Goal: Task Accomplishment & Management: Manage account settings

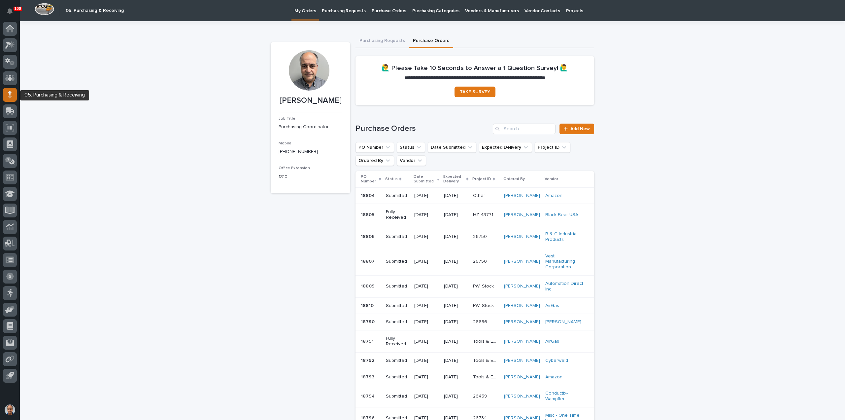
click at [10, 95] on icon at bounding box center [10, 96] width 4 height 4
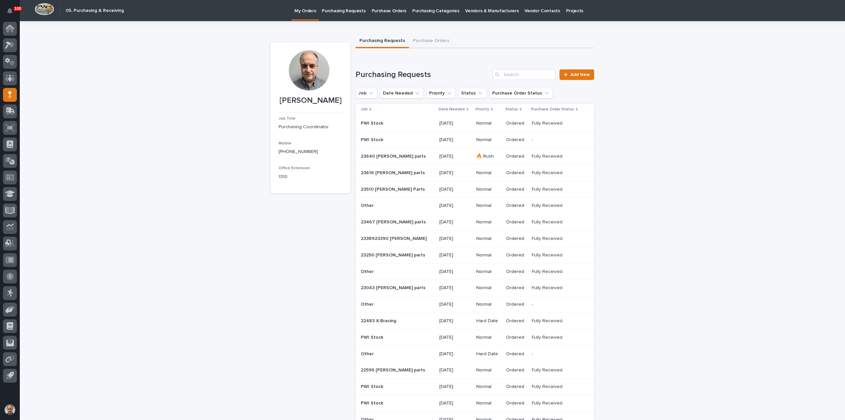
click at [343, 11] on p "Purchasing Requests" at bounding box center [344, 7] width 44 height 14
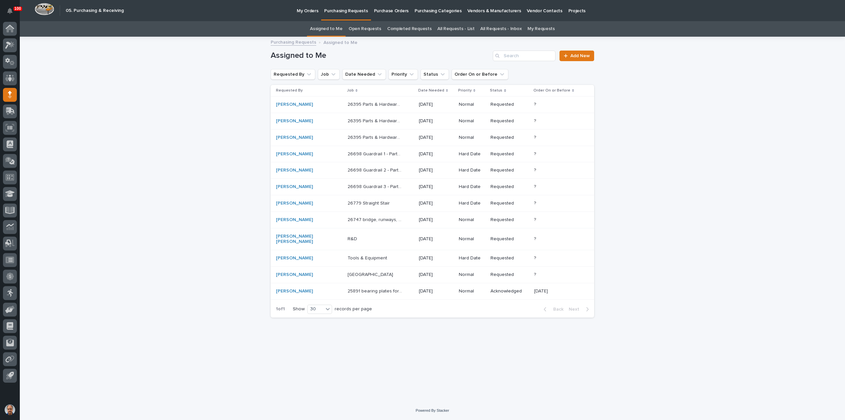
click at [360, 270] on p "[GEOGRAPHIC_DATA]" at bounding box center [371, 273] width 47 height 7
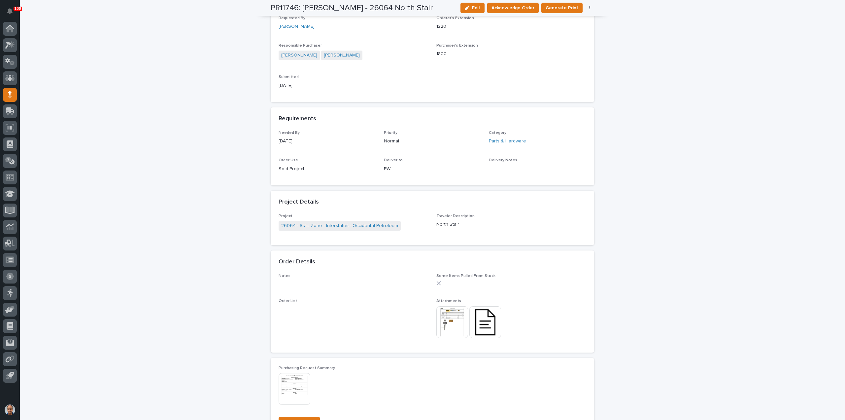
scroll to position [198, 0]
click at [454, 315] on img at bounding box center [452, 321] width 32 height 32
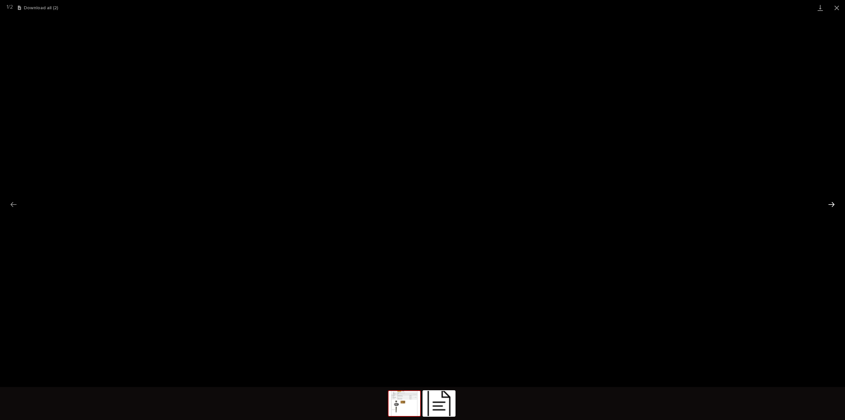
click at [832, 203] on button "Next slide" at bounding box center [832, 204] width 14 height 13
click at [431, 206] on span "Download File" at bounding box center [425, 207] width 31 height 5
click at [836, 8] on button "Close gallery" at bounding box center [837, 8] width 17 height 16
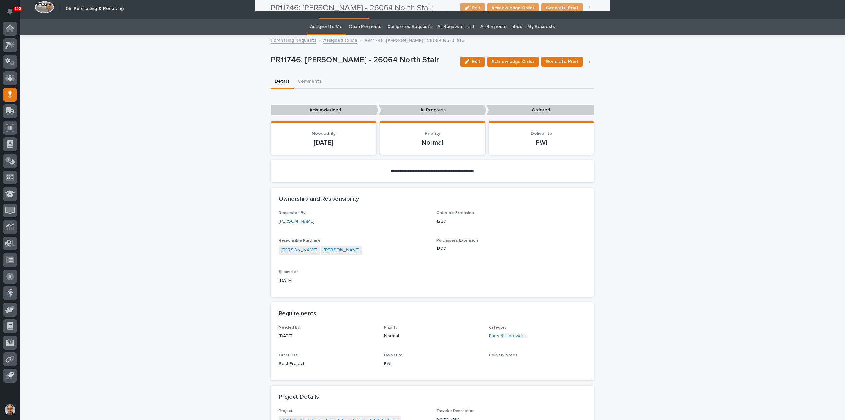
scroll to position [0, 0]
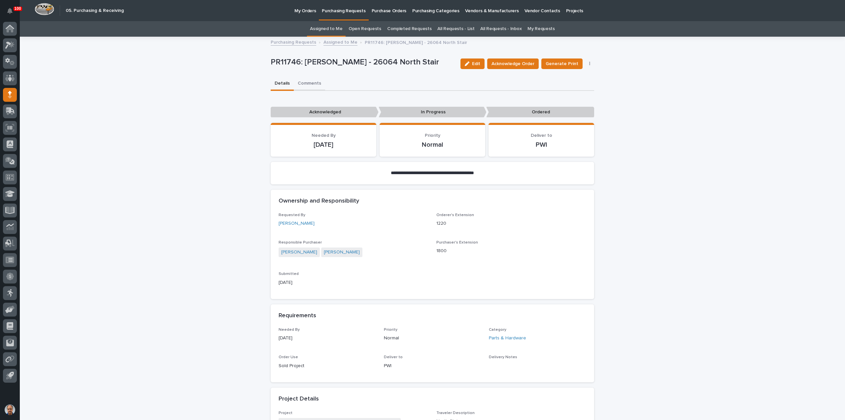
click at [308, 82] on button "Comments" at bounding box center [309, 84] width 31 height 14
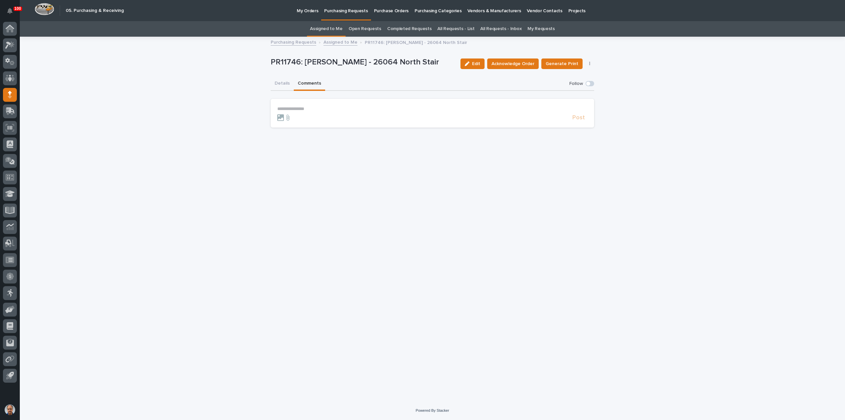
click at [285, 105] on section "**********" at bounding box center [432, 113] width 323 height 29
click at [285, 107] on p "**********" at bounding box center [432, 109] width 310 height 6
click at [307, 123] on span "[PERSON_NAME]" at bounding box center [297, 123] width 37 height 5
click at [324, 110] on p "**********" at bounding box center [432, 109] width 310 height 7
click at [364, 107] on p "**********" at bounding box center [432, 109] width 310 height 7
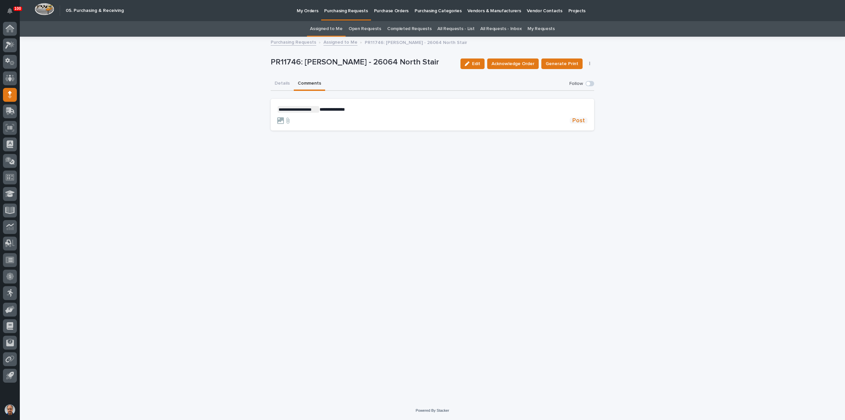
click at [578, 120] on span "Post" at bounding box center [578, 121] width 13 height 6
click at [283, 82] on button "Details" at bounding box center [282, 84] width 23 height 14
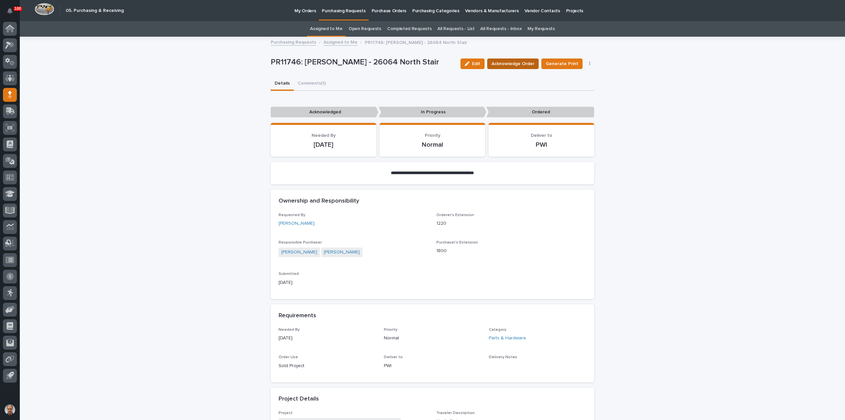
click at [513, 62] on span "Acknowledge Order" at bounding box center [512, 63] width 43 height 7
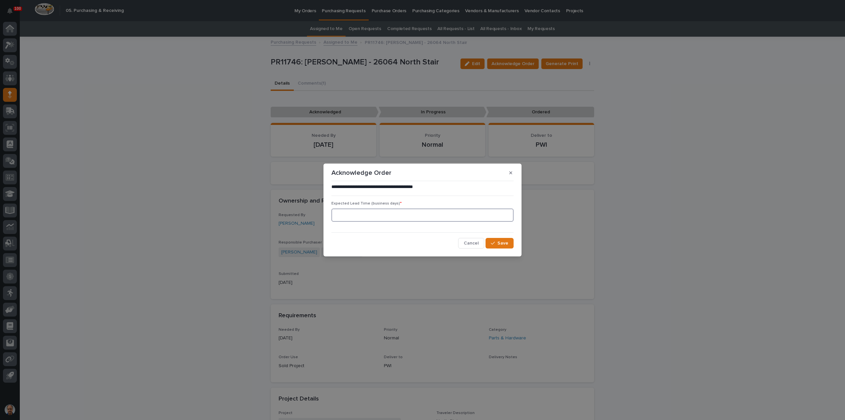
click at [356, 215] on input at bounding box center [422, 214] width 182 height 13
type input "0"
click at [497, 240] on button "Save" at bounding box center [500, 243] width 28 height 11
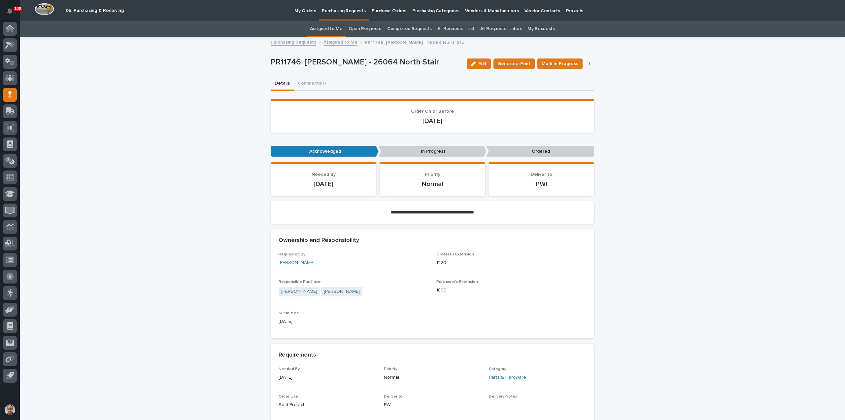
click at [340, 8] on p "Purchasing Requests" at bounding box center [344, 7] width 44 height 14
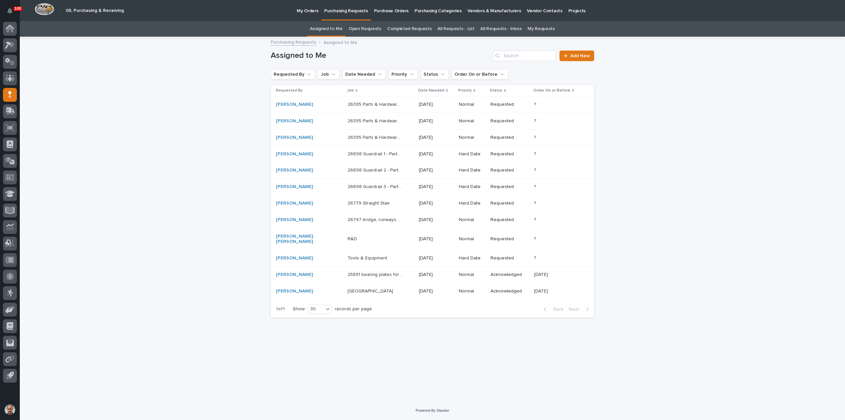
click at [356, 200] on p "26779 Straight Stair" at bounding box center [370, 202] width 44 height 7
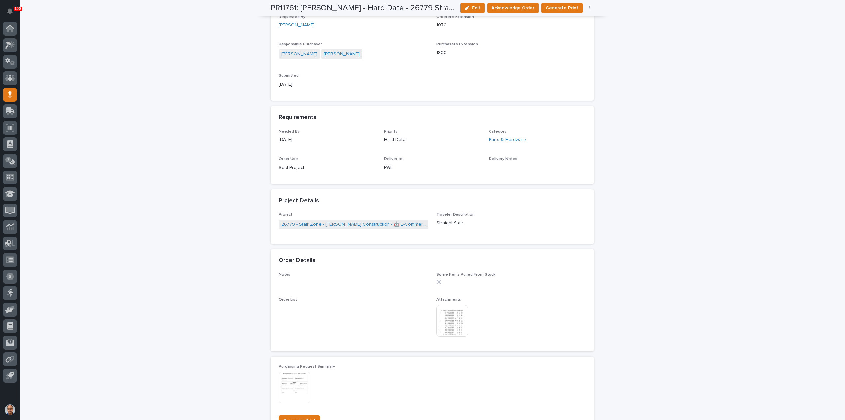
scroll to position [231, 0]
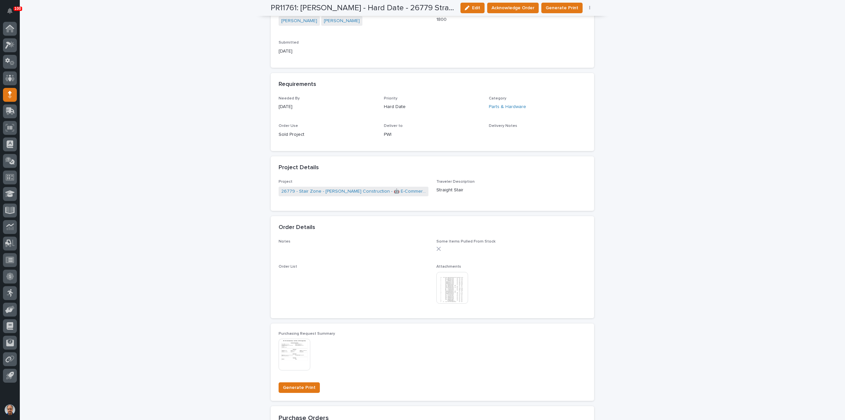
click at [453, 289] on img at bounding box center [452, 288] width 32 height 32
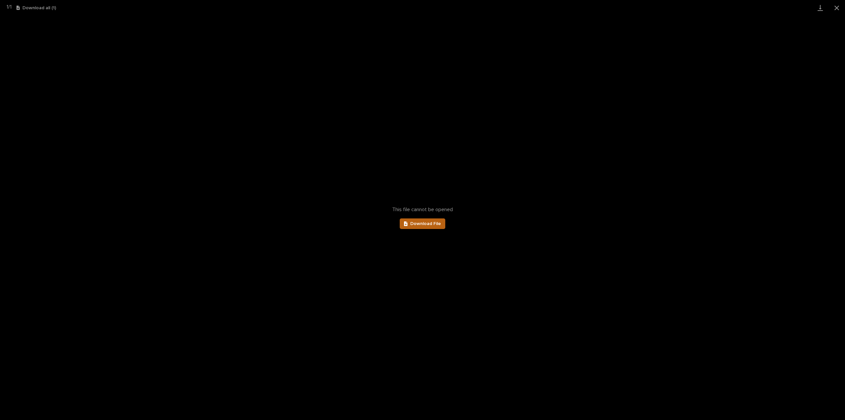
click at [431, 225] on span "Download File" at bounding box center [425, 223] width 31 height 5
click at [834, 6] on button "Close gallery" at bounding box center [837, 8] width 17 height 16
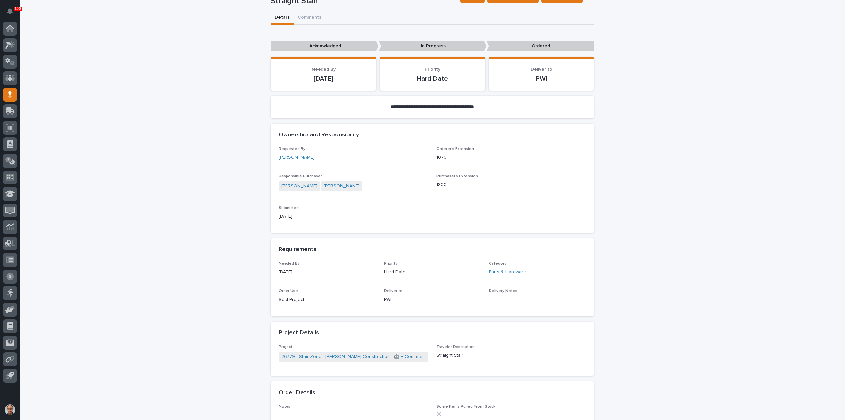
scroll to position [0, 0]
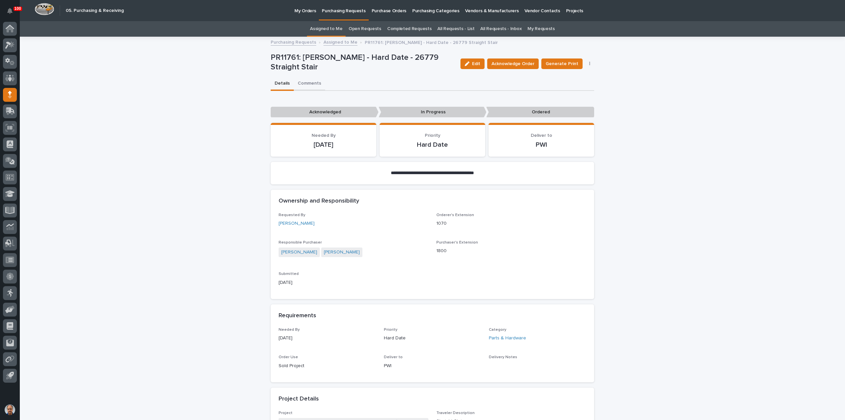
click at [310, 81] on button "Comments" at bounding box center [309, 84] width 31 height 14
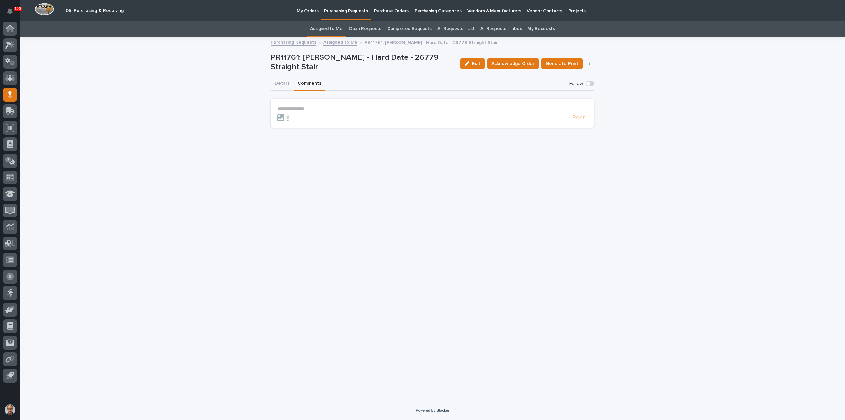
click at [284, 108] on p "**********" at bounding box center [432, 109] width 310 height 6
click at [315, 118] on span "[PERSON_NAME]" at bounding box center [297, 118] width 37 height 5
click at [335, 112] on p "**********" at bounding box center [432, 109] width 310 height 7
click at [578, 120] on span "Post" at bounding box center [578, 121] width 13 height 6
click at [284, 82] on button "Details" at bounding box center [282, 84] width 23 height 14
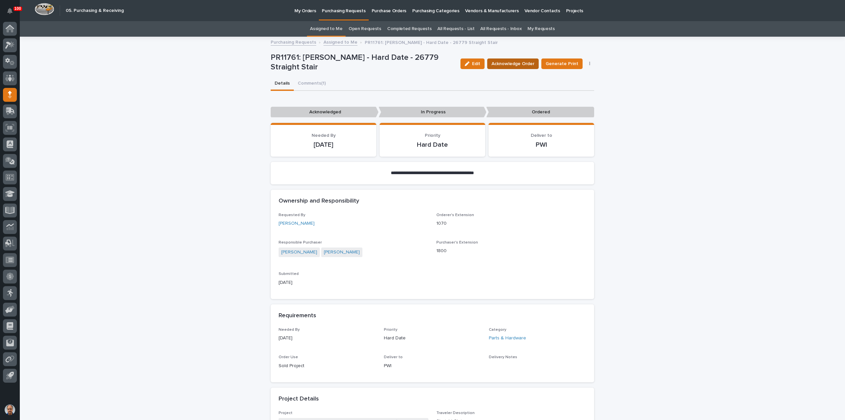
click at [524, 62] on span "Acknowledge Order" at bounding box center [512, 63] width 43 height 7
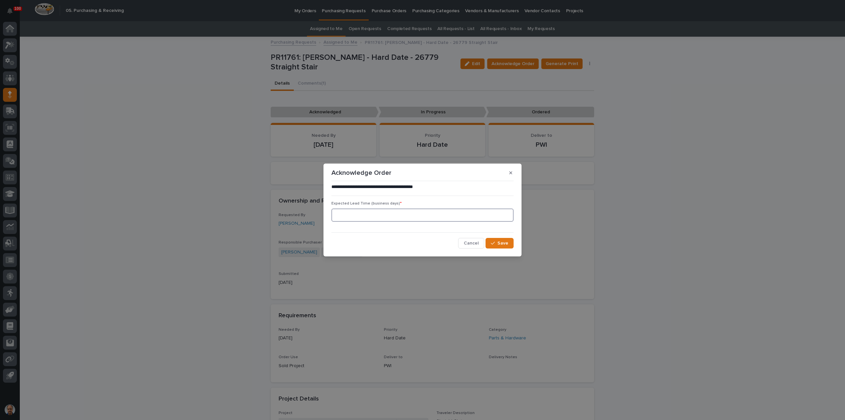
click at [384, 218] on input at bounding box center [422, 214] width 182 height 13
type input "0"
click at [503, 242] on span "Save" at bounding box center [502, 243] width 11 height 5
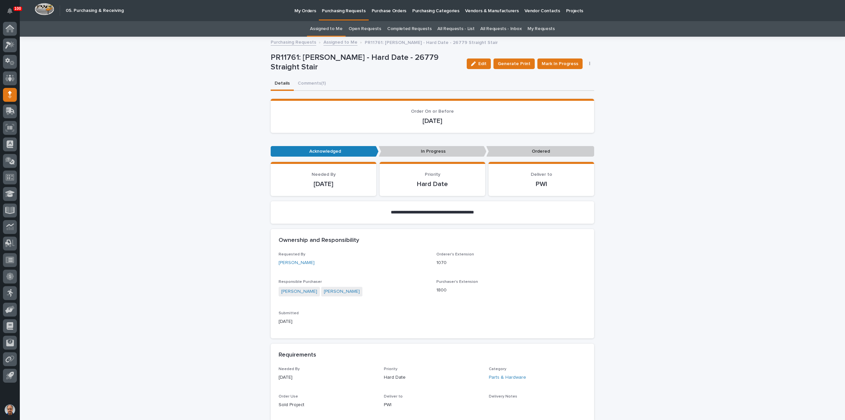
click at [344, 11] on p "Purchasing Requests" at bounding box center [344, 7] width 44 height 14
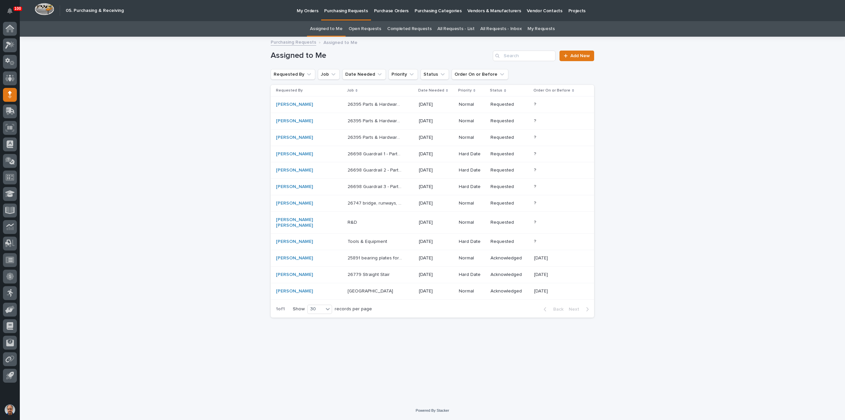
click at [360, 185] on p "26698 Guardrail 3 - Parts & Hardware" at bounding box center [376, 186] width 56 height 7
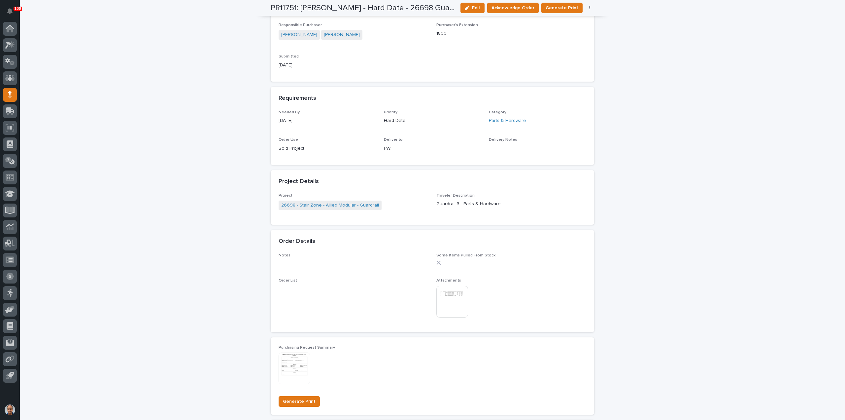
scroll to position [231, 0]
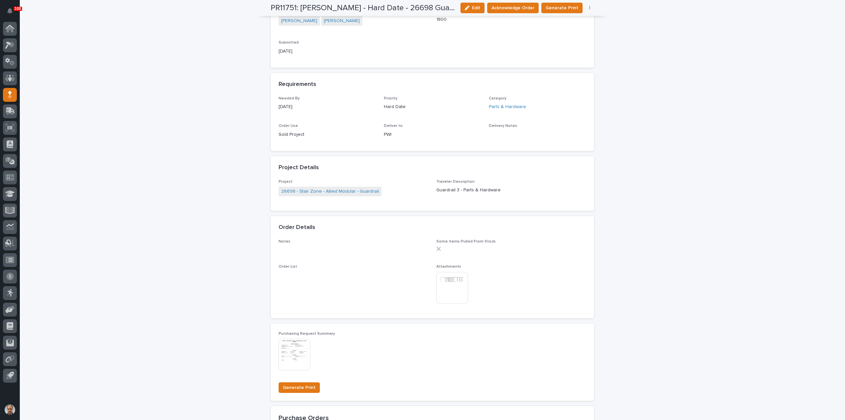
click at [450, 283] on img at bounding box center [452, 288] width 32 height 32
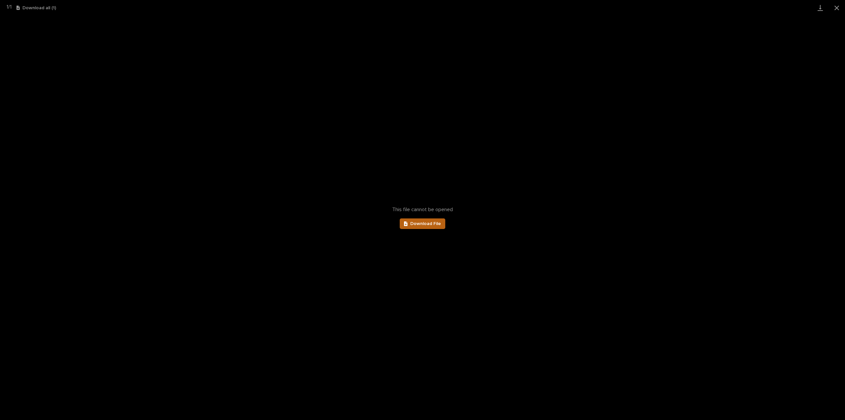
click at [425, 225] on link "Download File" at bounding box center [423, 223] width 46 height 11
click at [835, 6] on button "Close gallery" at bounding box center [837, 8] width 17 height 16
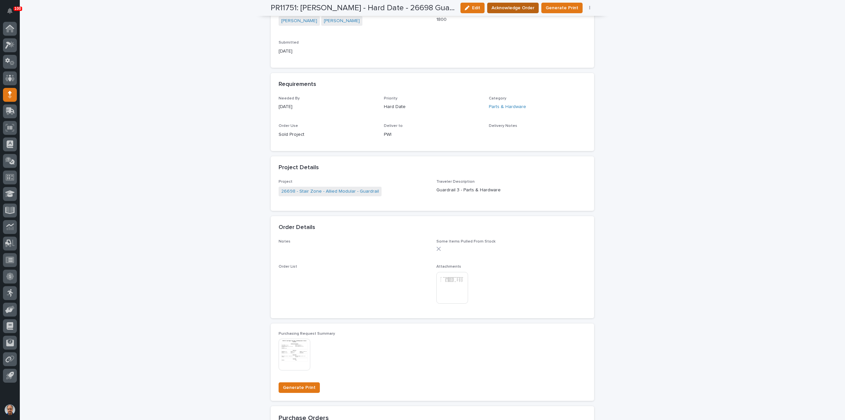
click at [513, 7] on span "Acknowledge Order" at bounding box center [512, 8] width 43 height 7
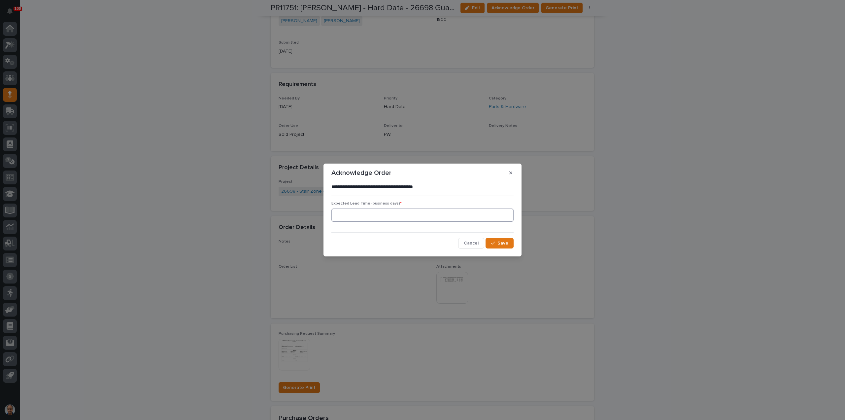
click at [428, 217] on input at bounding box center [422, 214] width 182 height 13
type input "0"
click at [502, 239] on button "Save" at bounding box center [500, 243] width 28 height 11
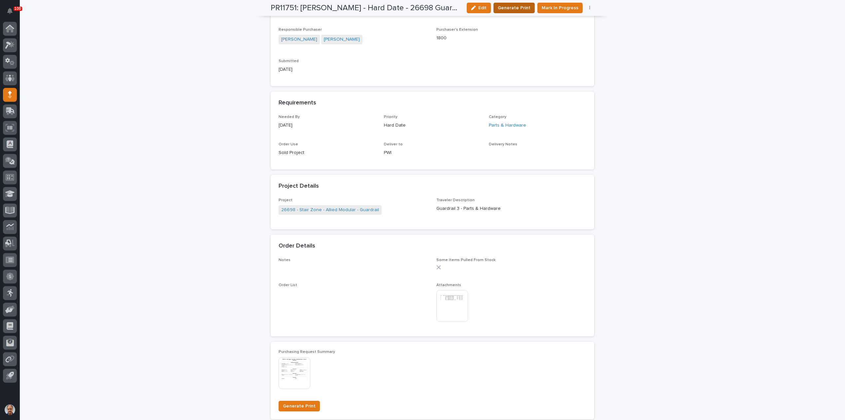
scroll to position [296, 0]
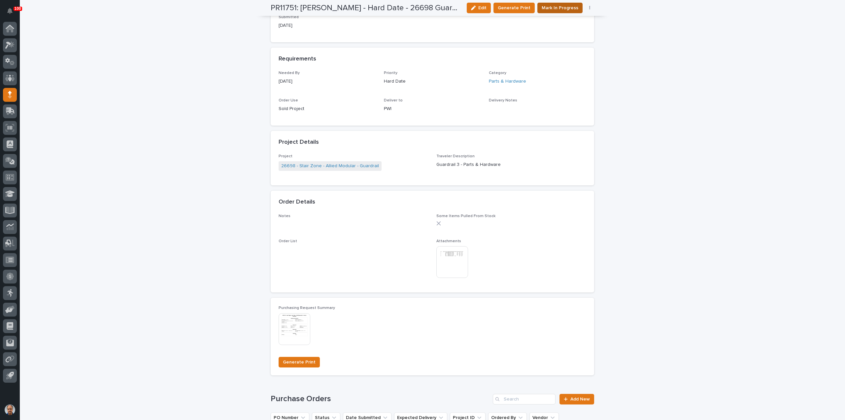
click at [578, 9] on button "Mark In Progress" at bounding box center [559, 8] width 45 height 11
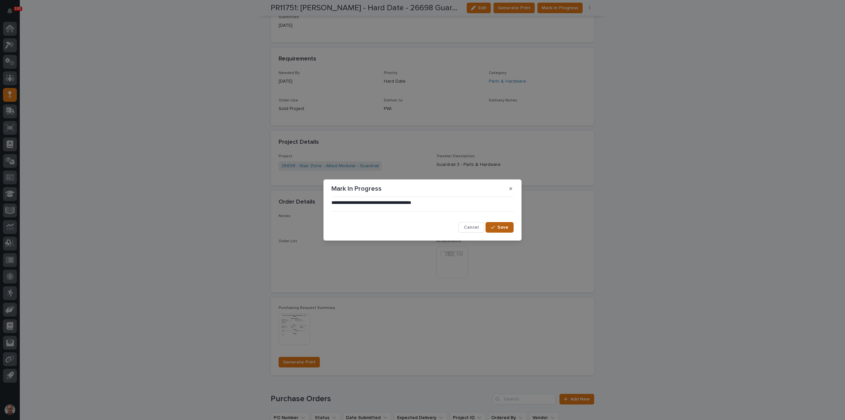
click at [495, 227] on icon "button" at bounding box center [493, 227] width 4 height 5
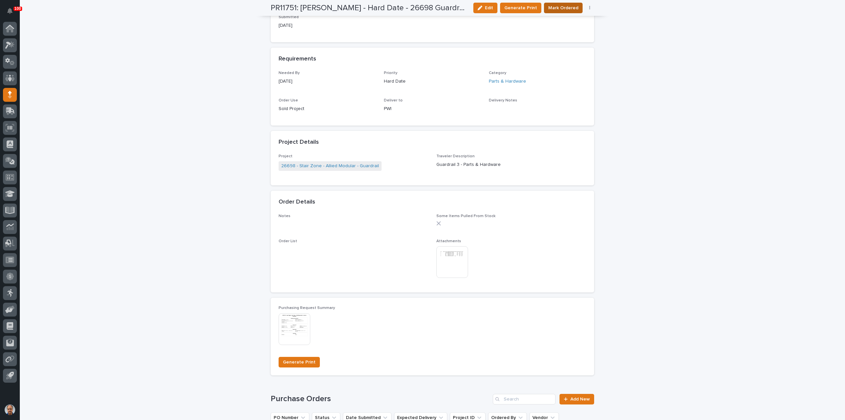
click at [561, 7] on span "Mark Ordered" at bounding box center [563, 8] width 30 height 7
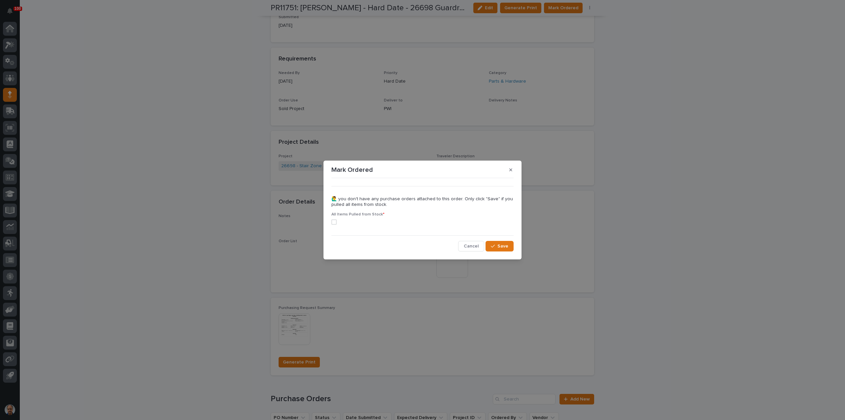
drag, startPoint x: 334, startPoint y: 220, endPoint x: 368, endPoint y: 224, distance: 34.3
click at [334, 220] on span at bounding box center [333, 221] width 5 height 5
click at [503, 244] on span "Save" at bounding box center [502, 246] width 11 height 5
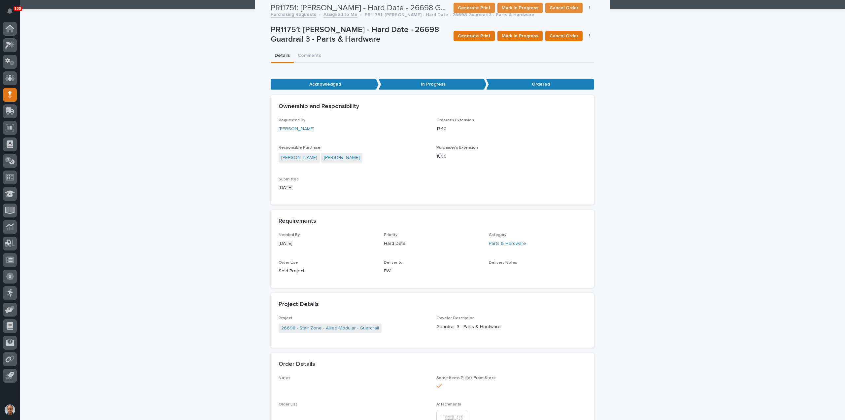
scroll to position [0, 0]
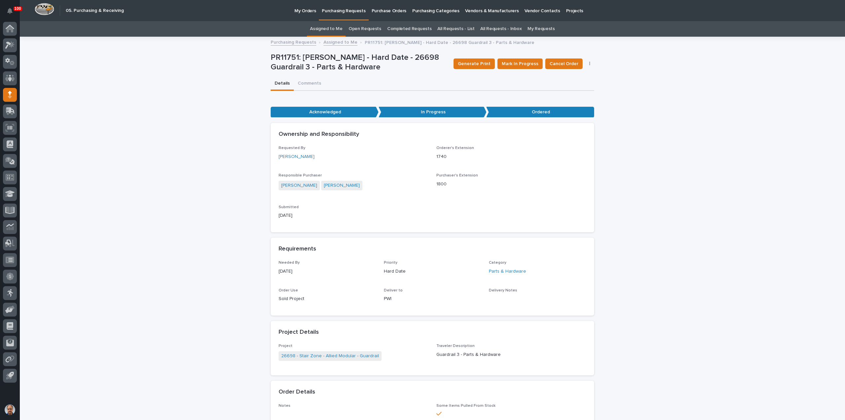
click at [337, 11] on p "Purchasing Requests" at bounding box center [344, 7] width 44 height 14
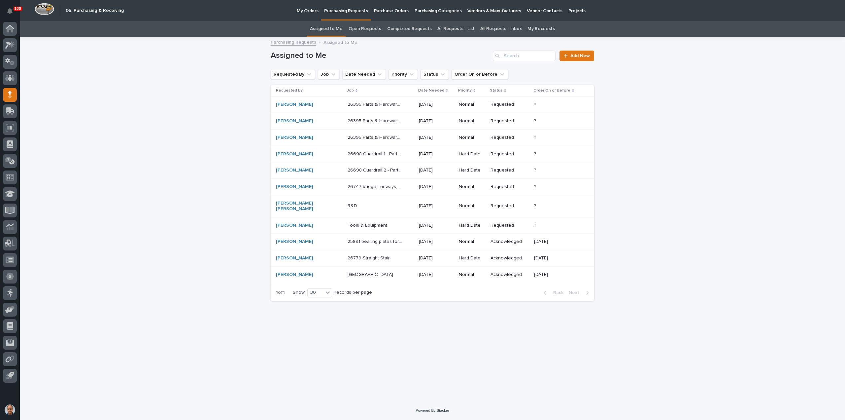
click at [375, 169] on p "26698 Guardrail 2 - Parts & Hardware" at bounding box center [376, 169] width 56 height 7
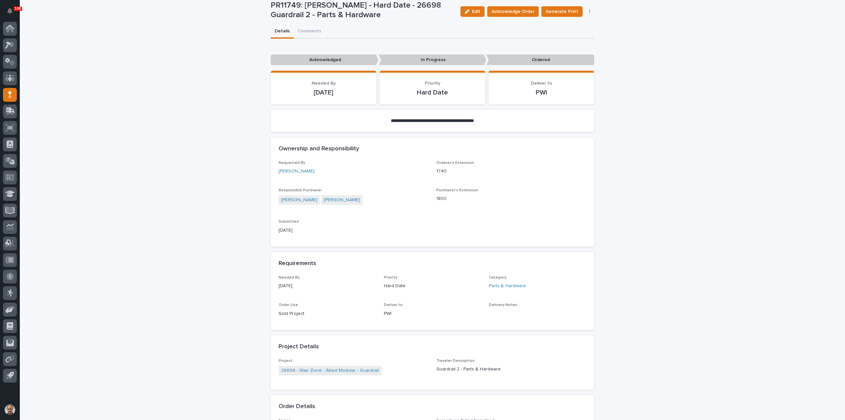
scroll to position [132, 0]
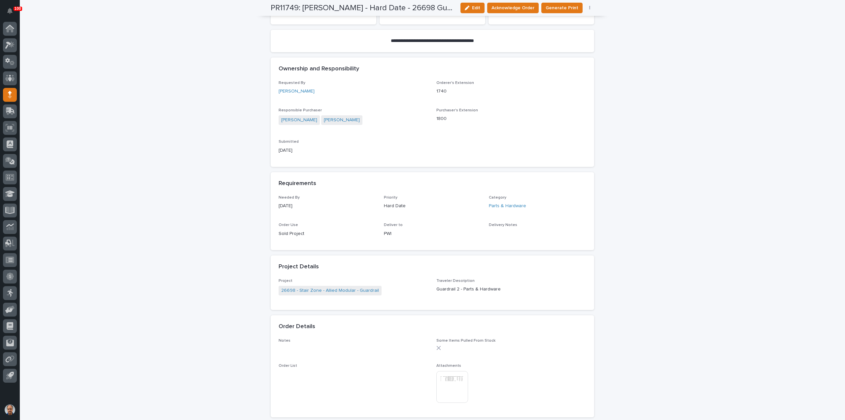
click at [453, 376] on img at bounding box center [452, 387] width 32 height 32
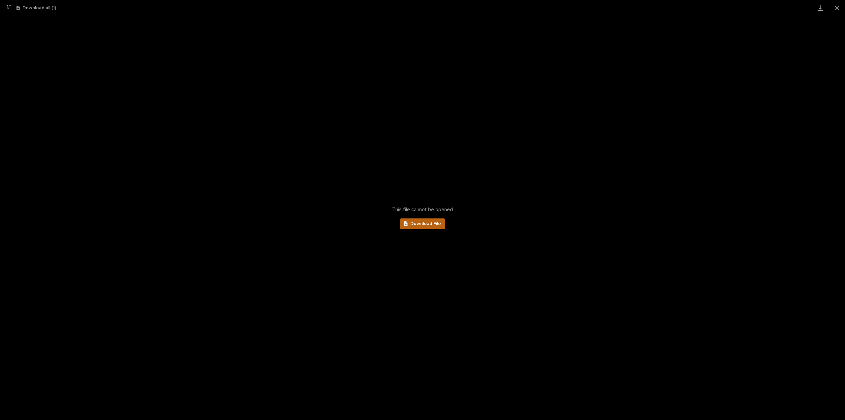
click at [427, 221] on span "Download File" at bounding box center [425, 223] width 31 height 5
click at [834, 7] on button "Close gallery" at bounding box center [837, 8] width 17 height 16
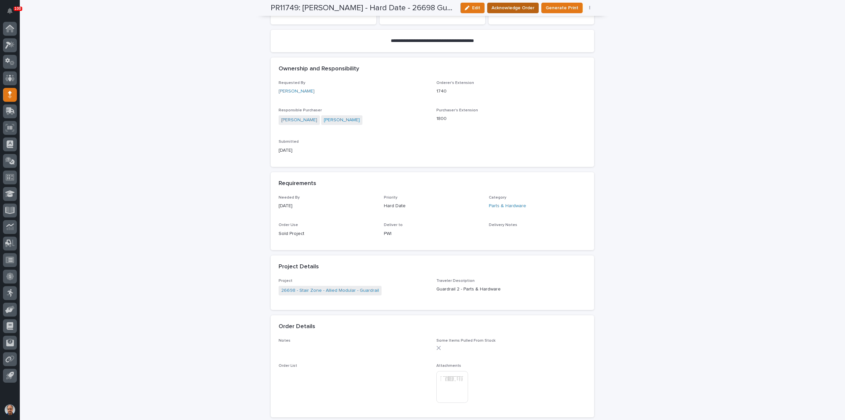
click at [522, 8] on span "Acknowledge Order" at bounding box center [512, 8] width 43 height 7
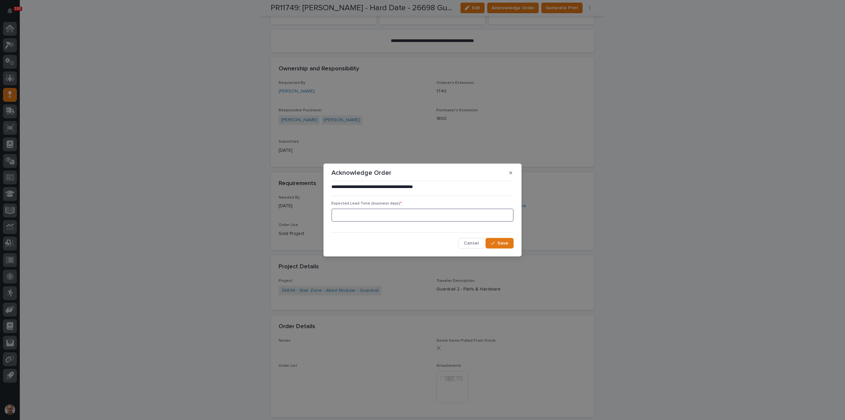
click at [374, 214] on input at bounding box center [422, 214] width 182 height 13
type input "0"
click at [504, 243] on span "Save" at bounding box center [502, 243] width 11 height 5
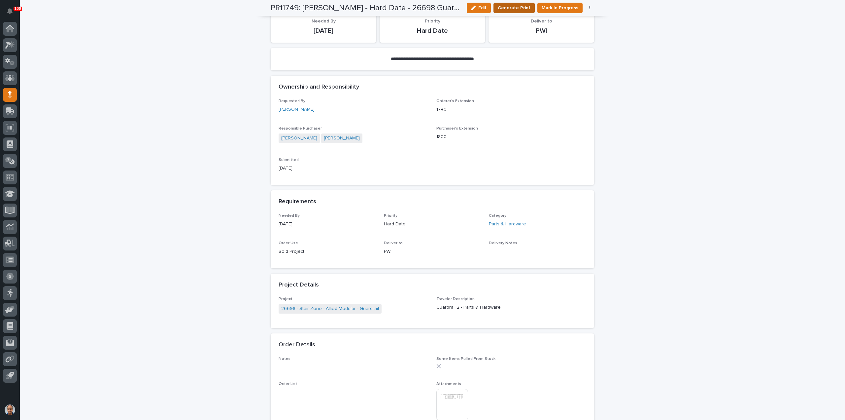
scroll to position [197, 0]
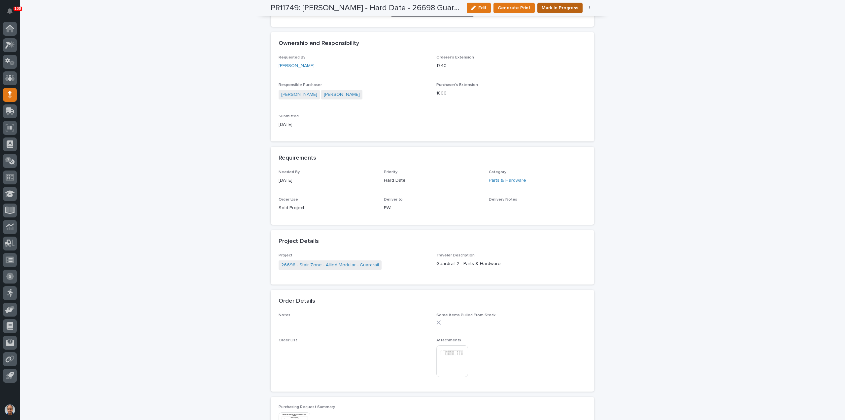
click at [565, 9] on span "Mark In Progress" at bounding box center [560, 8] width 37 height 7
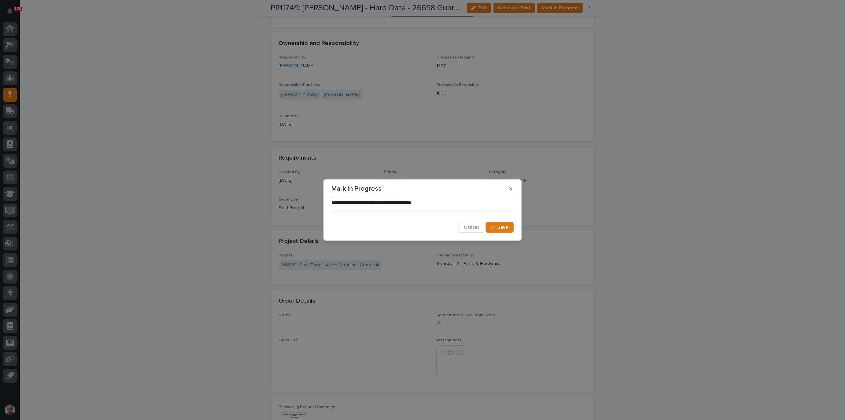
drag, startPoint x: 506, startPoint y: 226, endPoint x: 518, endPoint y: 218, distance: 13.9
click at [507, 225] on span "Save" at bounding box center [502, 227] width 11 height 5
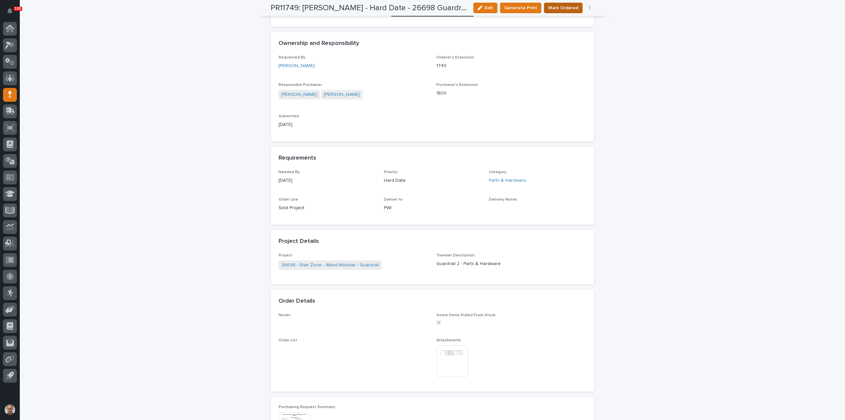
click at [560, 7] on span "Mark Ordered" at bounding box center [563, 8] width 30 height 7
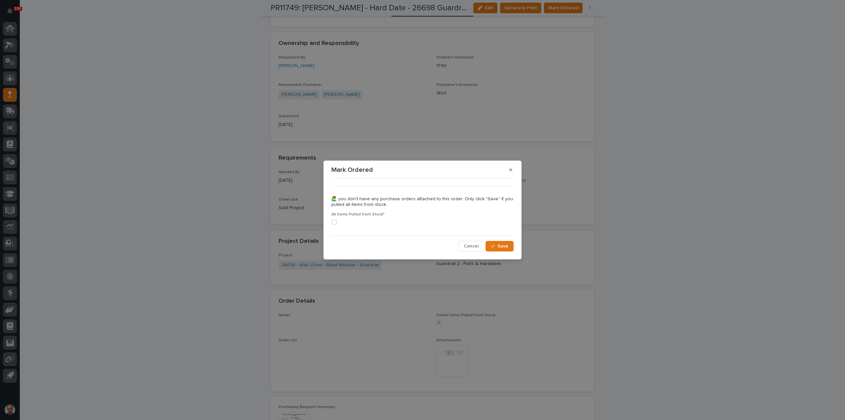
click at [335, 220] on span at bounding box center [333, 221] width 5 height 5
click at [503, 247] on span "Save" at bounding box center [502, 246] width 11 height 5
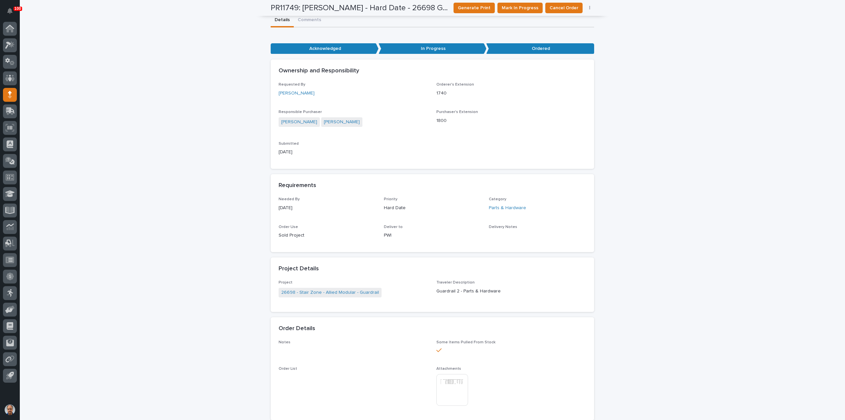
scroll to position [0, 0]
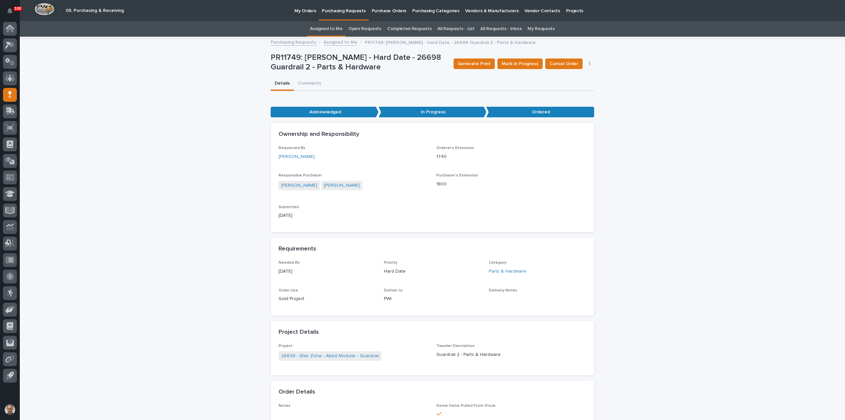
click at [343, 11] on p "Purchasing Requests" at bounding box center [344, 7] width 44 height 14
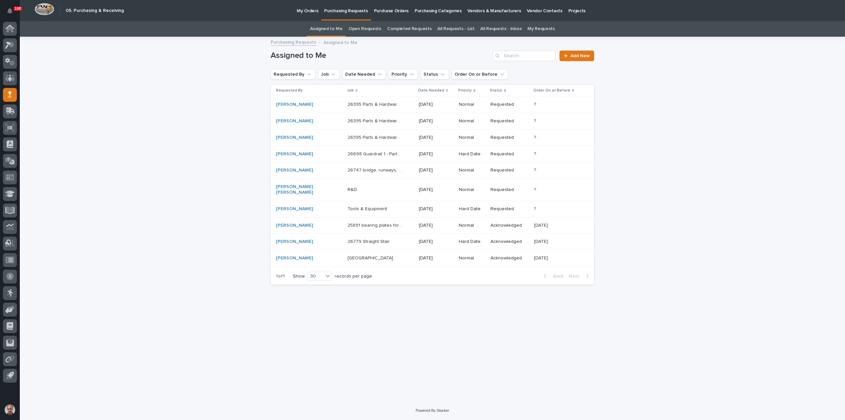
click at [357, 153] on p "26698 Guardrail 1 - Parts & Hardware" at bounding box center [376, 153] width 56 height 7
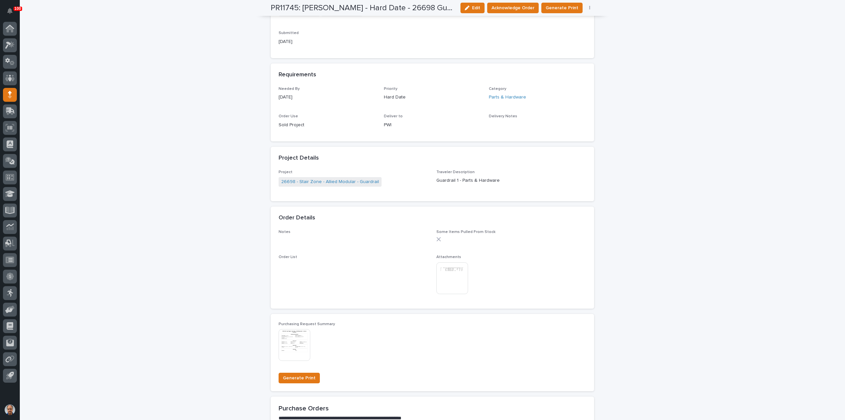
scroll to position [264, 0]
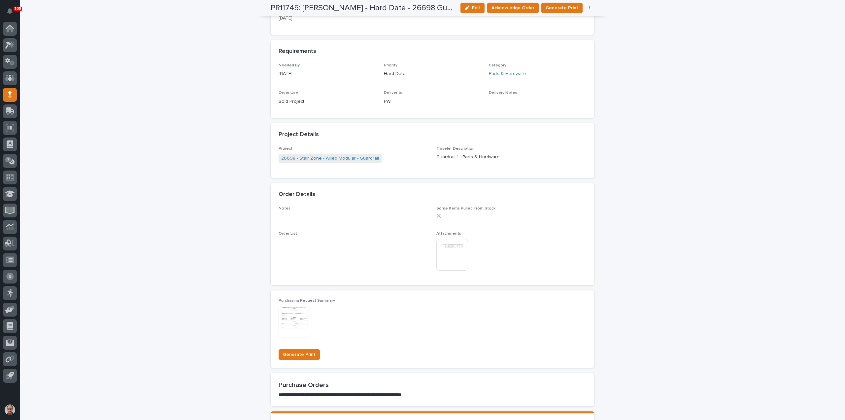
click at [450, 259] on img at bounding box center [452, 255] width 32 height 32
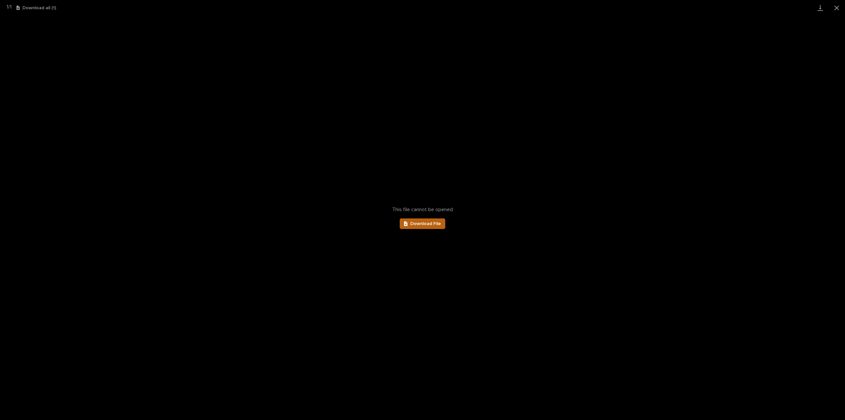
click at [430, 222] on span "Download File" at bounding box center [425, 223] width 31 height 5
click at [842, 6] on button "Close gallery" at bounding box center [837, 8] width 17 height 16
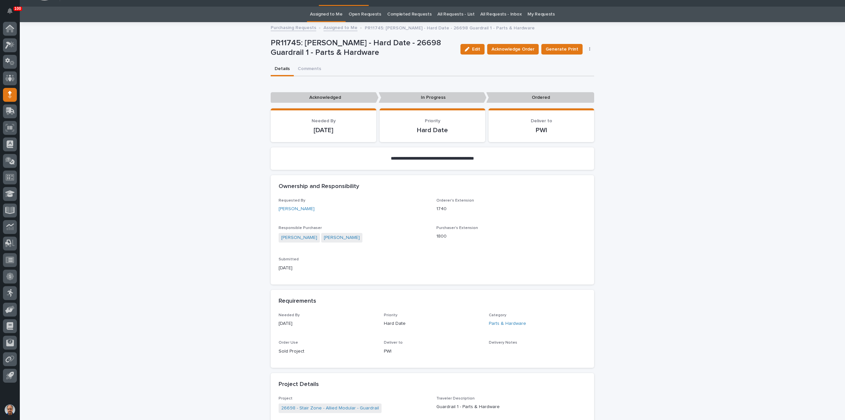
scroll to position [0, 0]
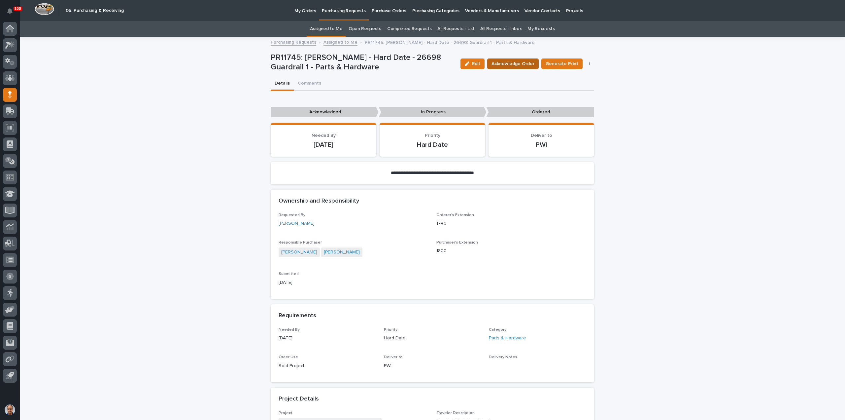
click at [521, 65] on span "Acknowledge Order" at bounding box center [512, 63] width 43 height 7
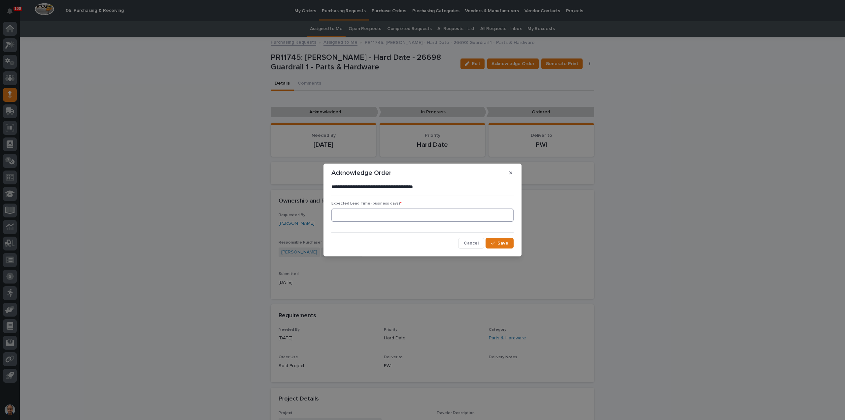
click at [361, 216] on input at bounding box center [422, 214] width 182 height 13
type input "0"
click at [502, 243] on span "Save" at bounding box center [502, 243] width 11 height 5
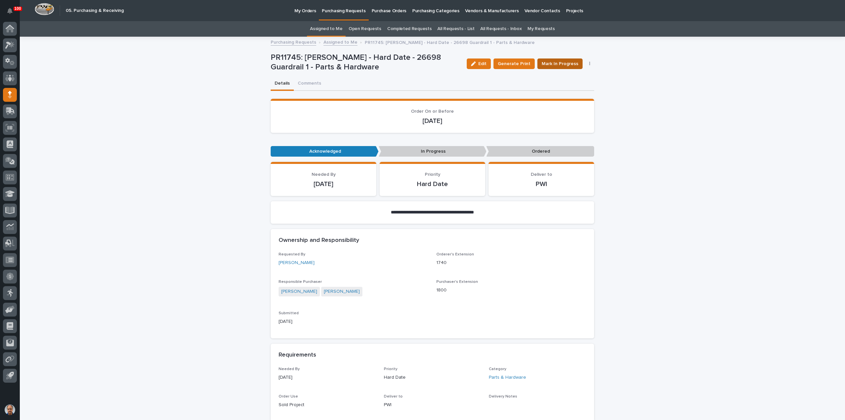
click at [548, 59] on button "Mark In Progress" at bounding box center [559, 63] width 45 height 11
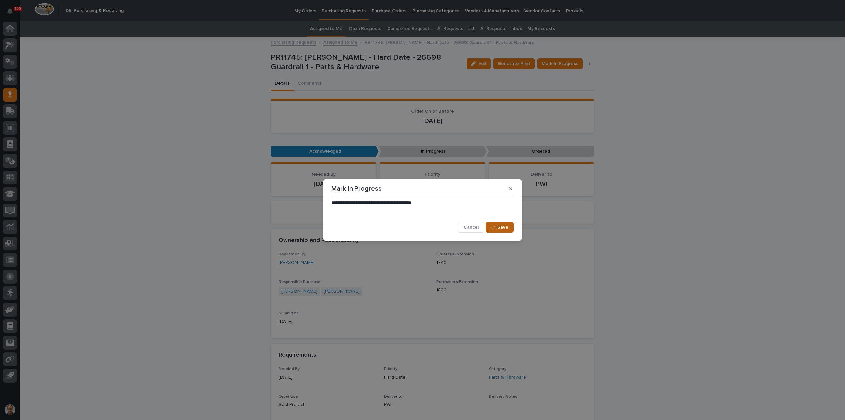
click at [502, 229] on span "Save" at bounding box center [502, 227] width 11 height 5
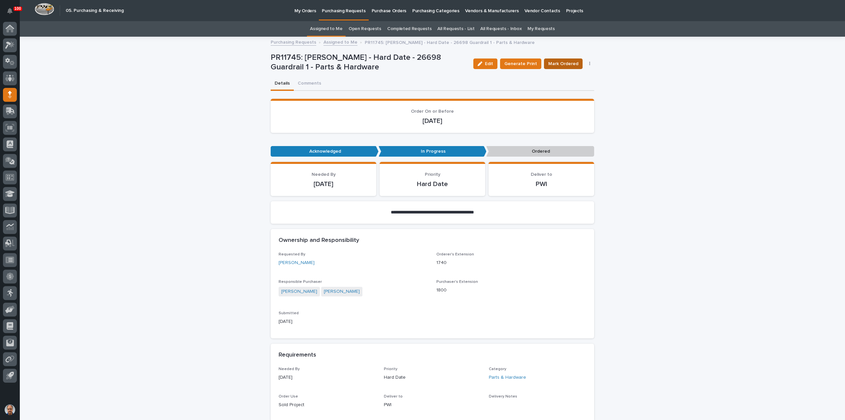
click at [568, 63] on span "Mark Ordered" at bounding box center [563, 63] width 30 height 7
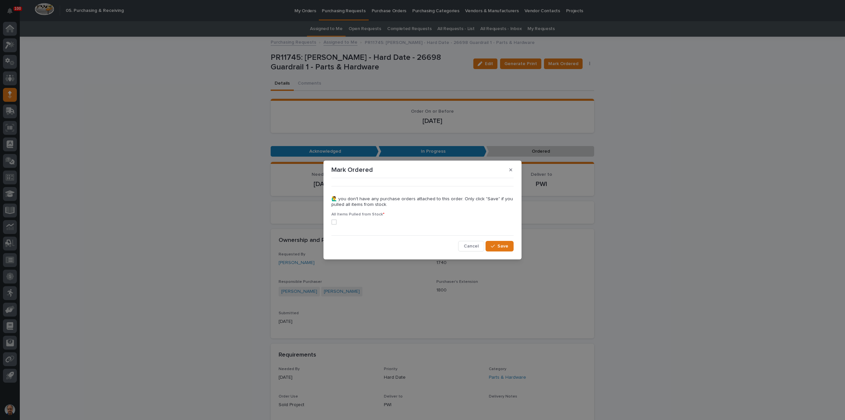
click at [335, 220] on span at bounding box center [333, 221] width 5 height 5
click at [503, 246] on span "Save" at bounding box center [502, 246] width 11 height 5
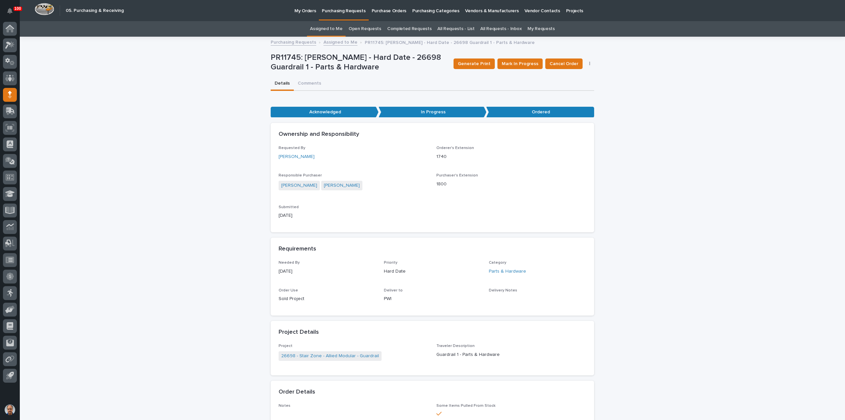
click at [345, 12] on p "Purchasing Requests" at bounding box center [344, 7] width 44 height 14
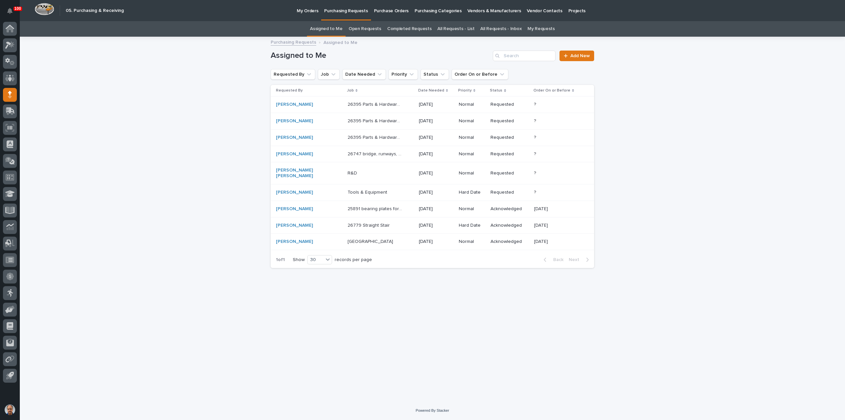
click at [354, 188] on p "Tools & Equipment" at bounding box center [368, 191] width 41 height 7
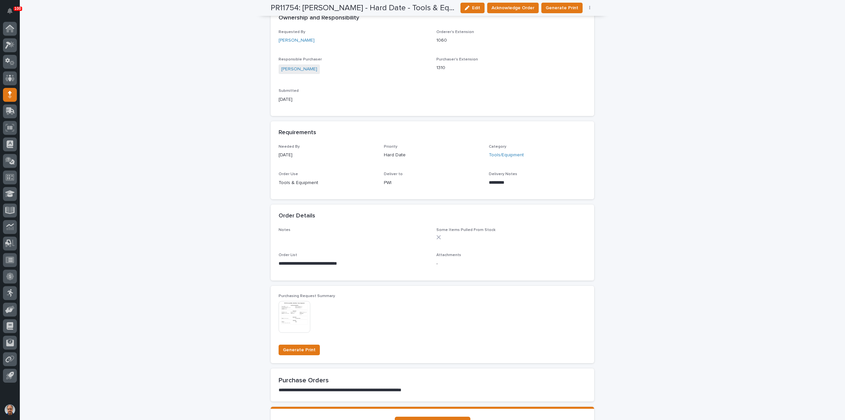
scroll to position [198, 0]
